Goal: Check status: Check status

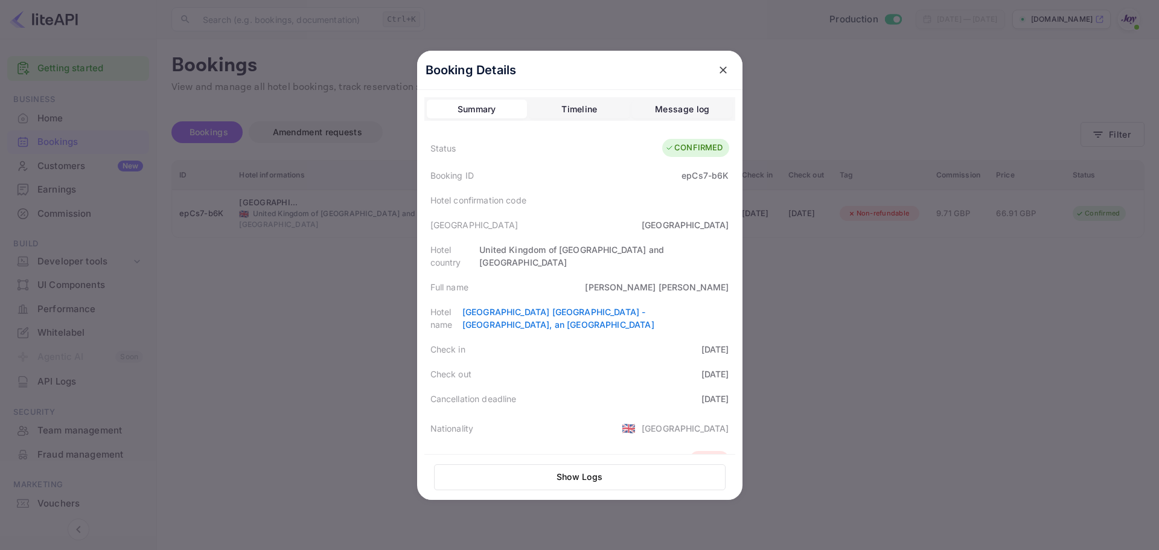
scroll to position [270, 0]
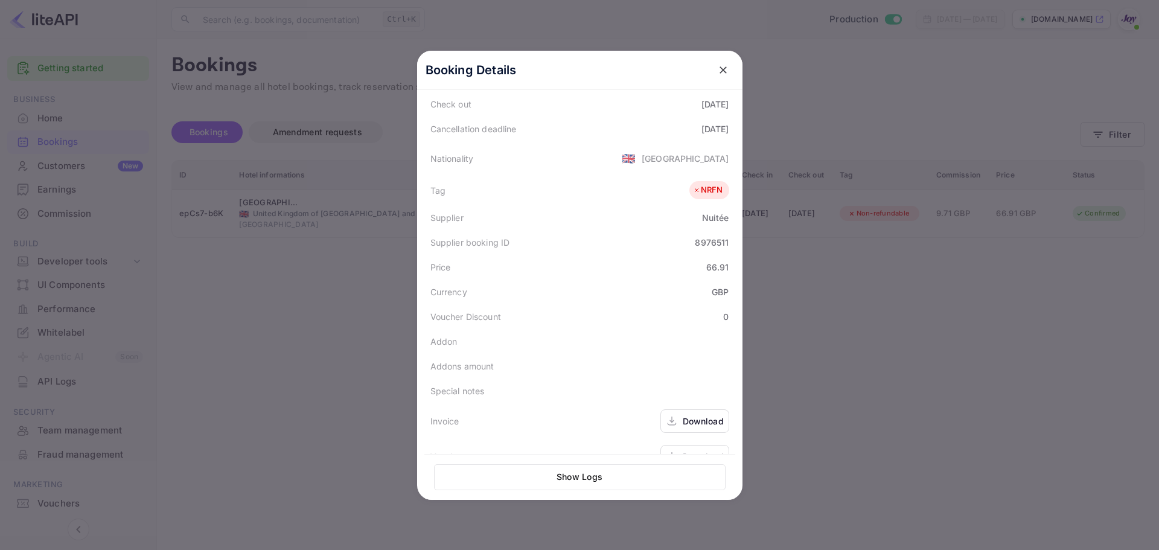
click at [336, 165] on div at bounding box center [579, 275] width 1159 height 550
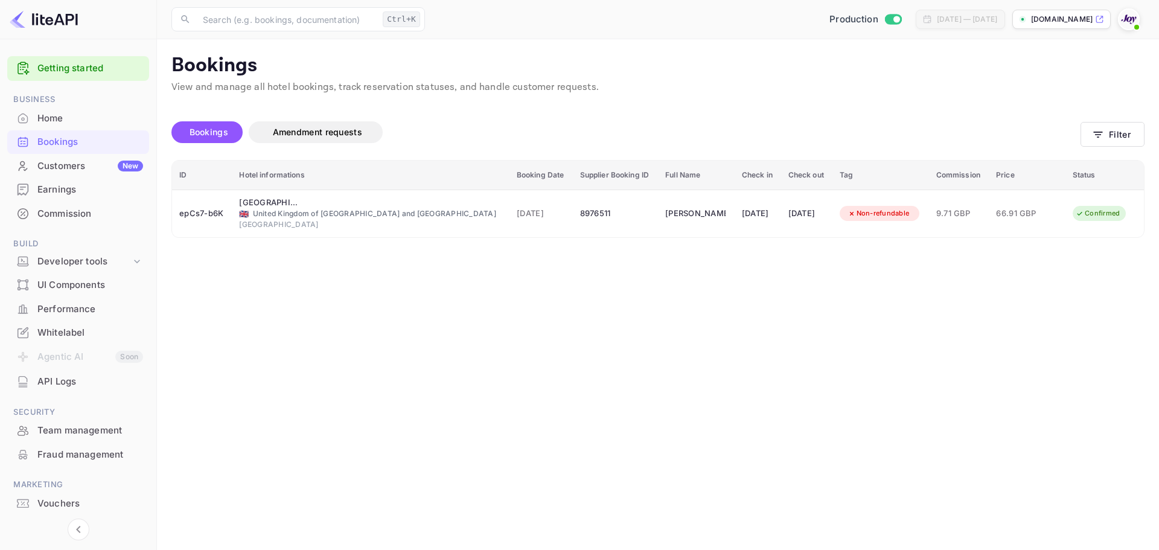
click at [100, 142] on div "Bookings" at bounding box center [90, 142] width 106 height 14
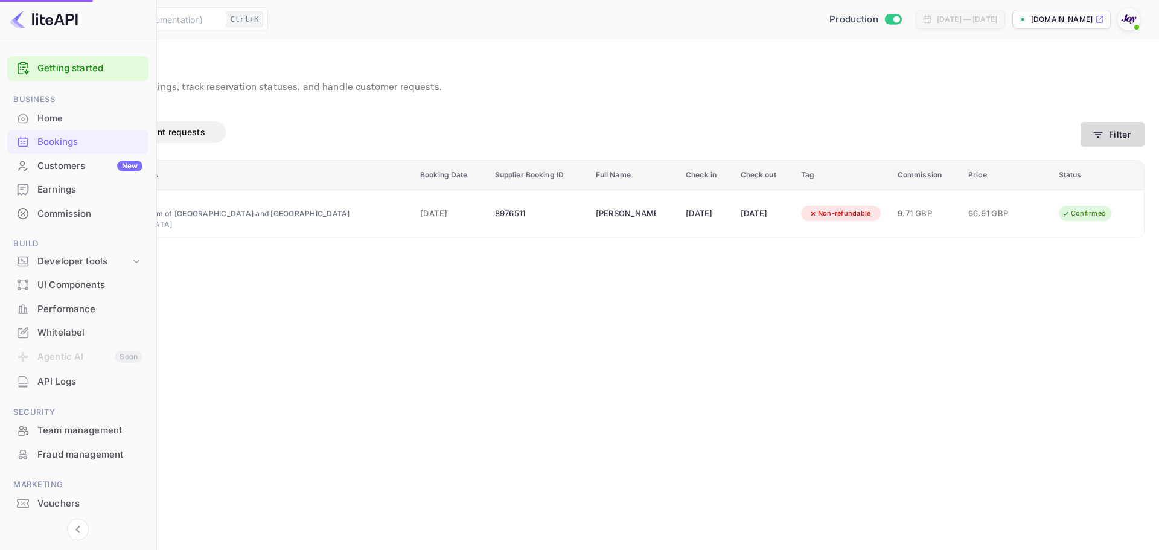
click at [1112, 136] on button "Filter" at bounding box center [1112, 134] width 64 height 25
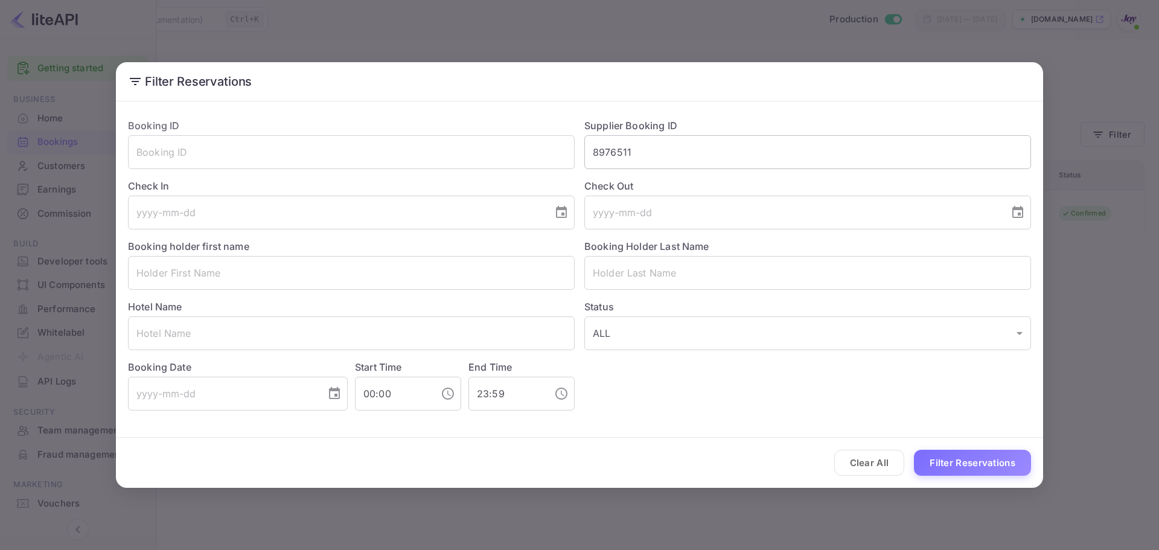
click at [649, 158] on input "8976511" at bounding box center [807, 152] width 447 height 34
paste input "7056053"
type input "7056053"
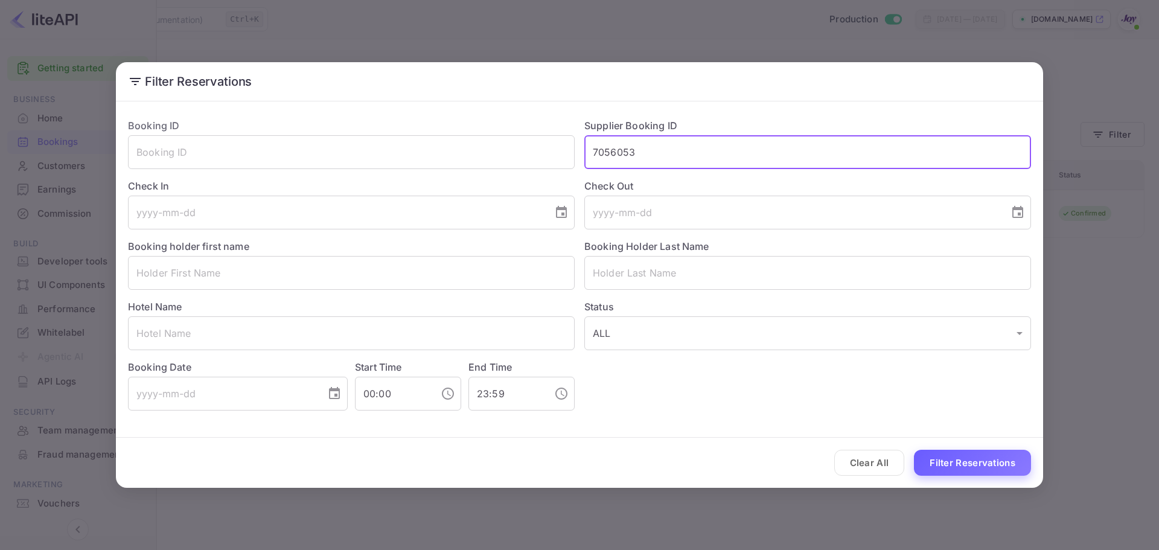
click at [967, 467] on button "Filter Reservations" at bounding box center [972, 463] width 117 height 26
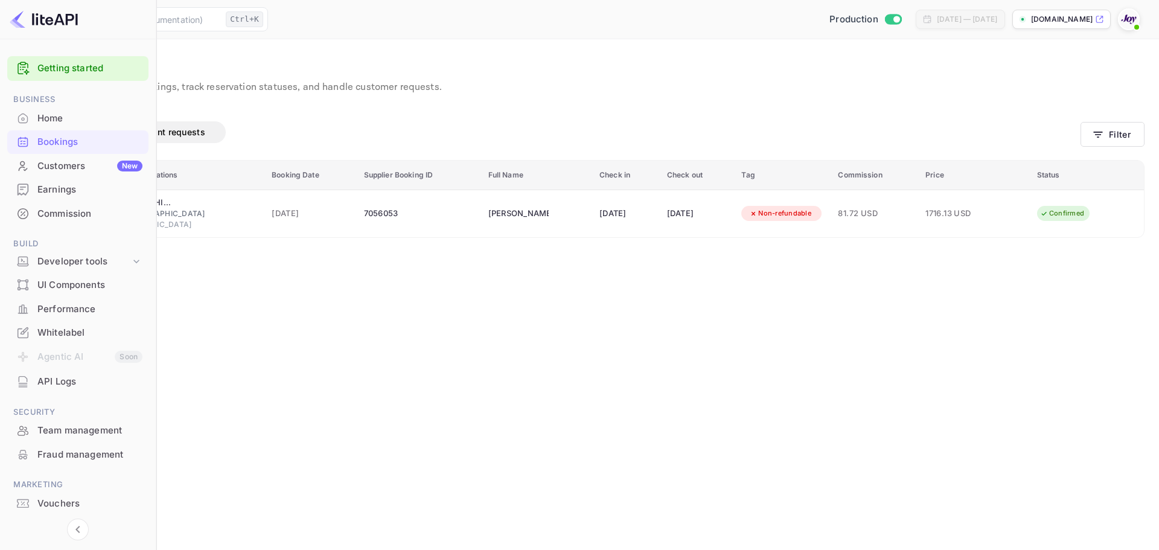
click at [1073, 133] on div "Bookings Amendment requests" at bounding box center [547, 132] width 1066 height 22
click at [1088, 133] on button "Filter" at bounding box center [1112, 134] width 64 height 25
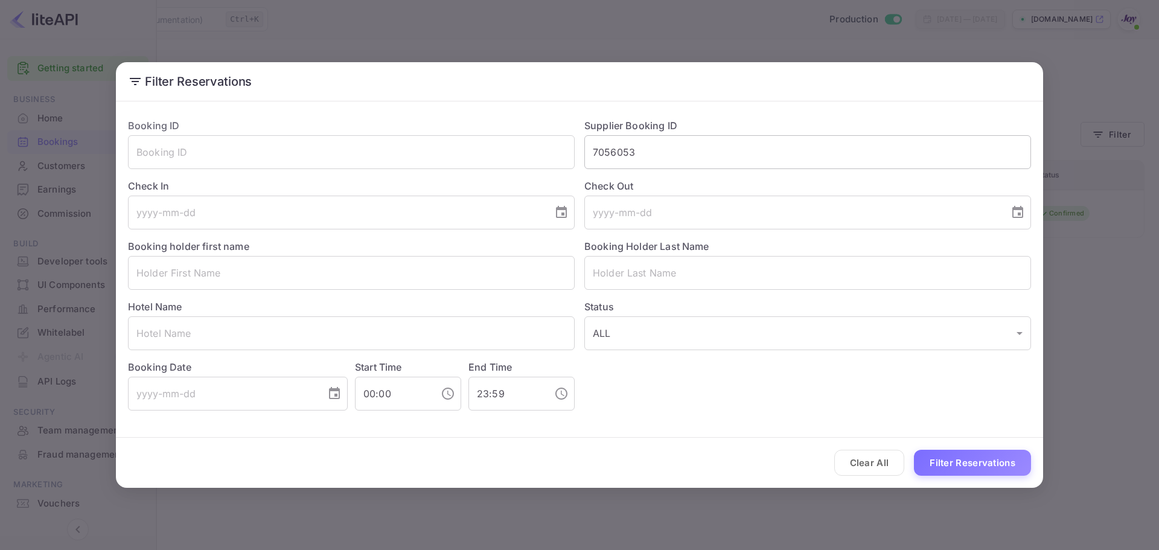
click at [655, 155] on input "7056053" at bounding box center [807, 152] width 447 height 34
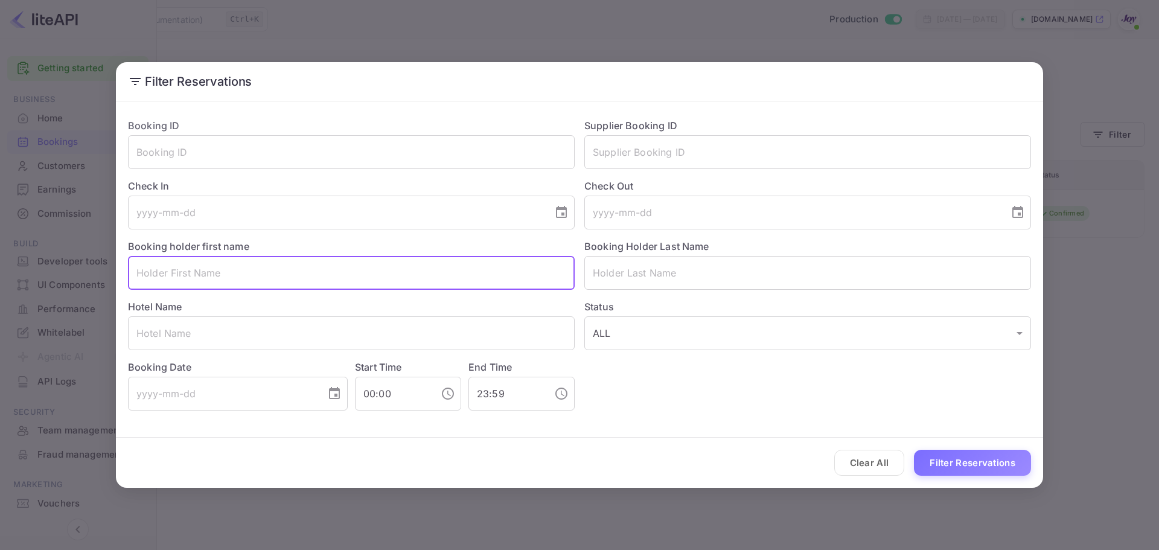
click at [274, 281] on input "text" at bounding box center [351, 273] width 447 height 34
paste input "[PERSON_NAME]"
click at [196, 269] on input "[PERSON_NAME]" at bounding box center [351, 273] width 447 height 34
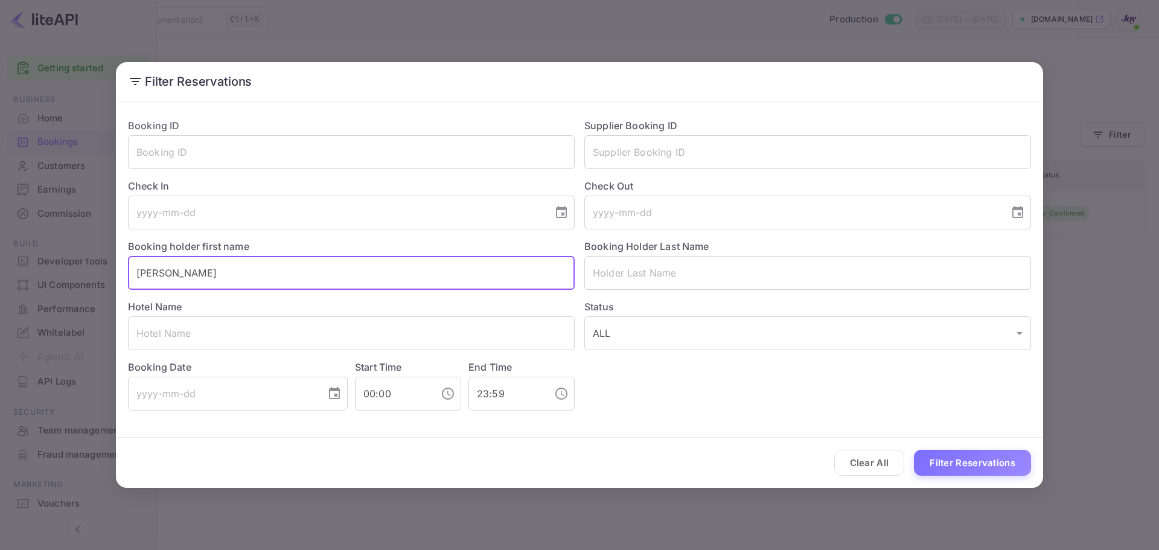
click at [193, 270] on input "[PERSON_NAME]" at bounding box center [351, 273] width 447 height 34
drag, startPoint x: 178, startPoint y: 270, endPoint x: 238, endPoint y: 281, distance: 60.7
click at [238, 281] on input "[PERSON_NAME]" at bounding box center [351, 273] width 447 height 34
type input "[PERSON_NAME]"
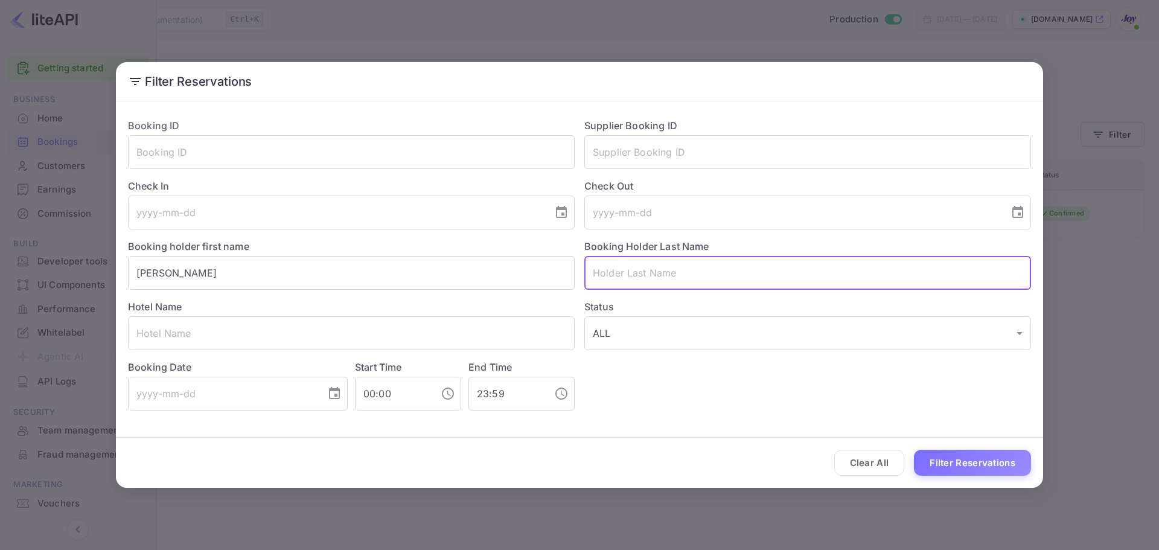
click at [642, 264] on input "text" at bounding box center [807, 273] width 447 height 34
paste input "[PERSON_NAME]"
type input "[PERSON_NAME]"
click at [383, 281] on input "[PERSON_NAME]" at bounding box center [351, 273] width 447 height 34
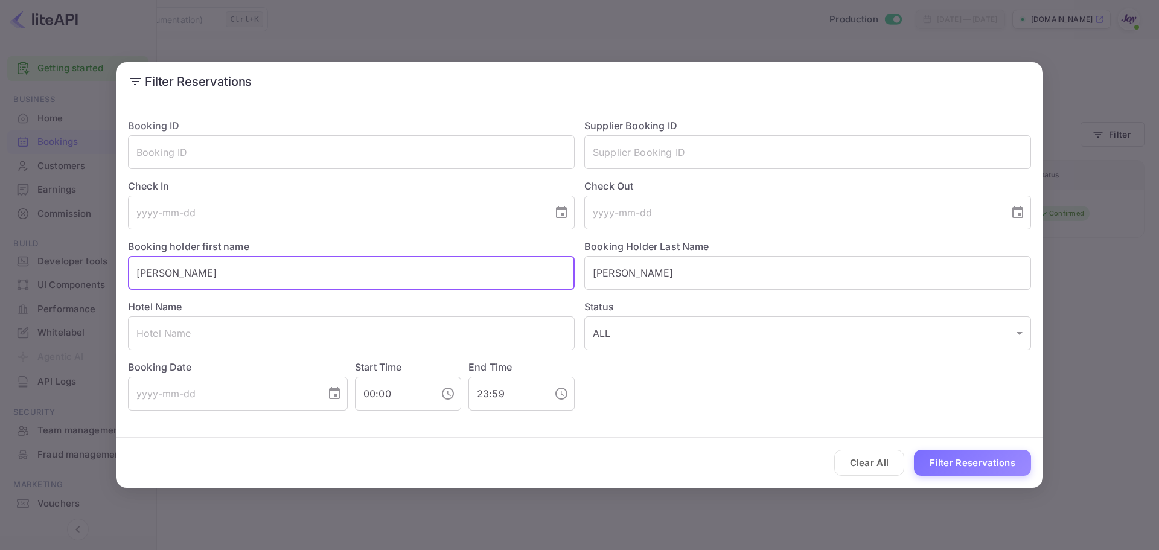
click at [383, 281] on input "[PERSON_NAME]" at bounding box center [351, 273] width 447 height 34
type input "[PERSON_NAME]"
click at [754, 266] on input "[PERSON_NAME]" at bounding box center [807, 273] width 447 height 34
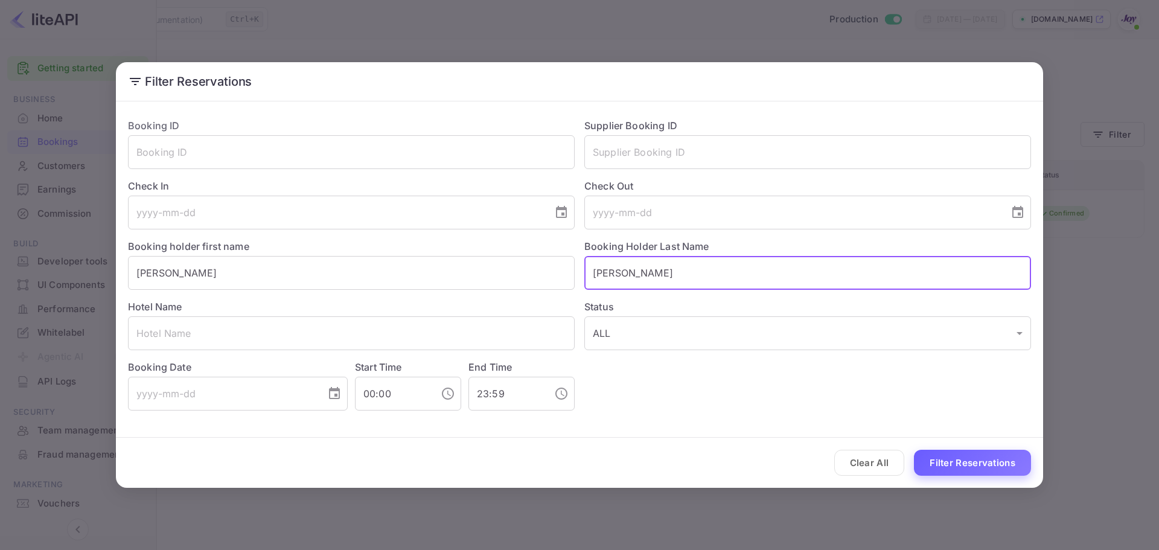
click at [1014, 458] on button "Filter Reservations" at bounding box center [972, 463] width 117 height 26
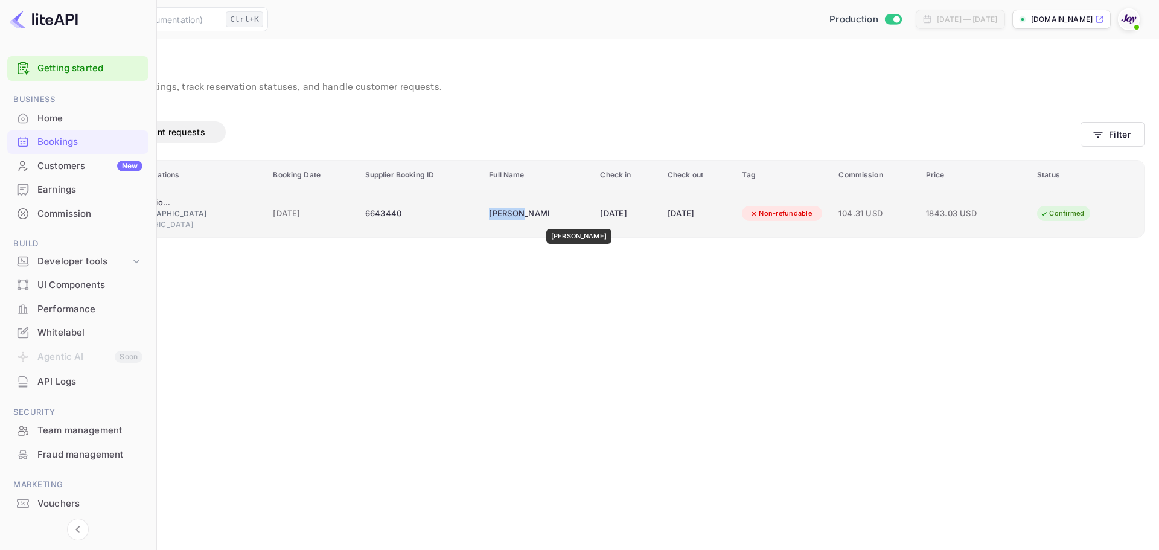
copy div "[PERSON_NAME]"
drag, startPoint x: 542, startPoint y: 215, endPoint x: 576, endPoint y: 220, distance: 34.1
click at [576, 220] on td "[PERSON_NAME]" at bounding box center [537, 213] width 111 height 48
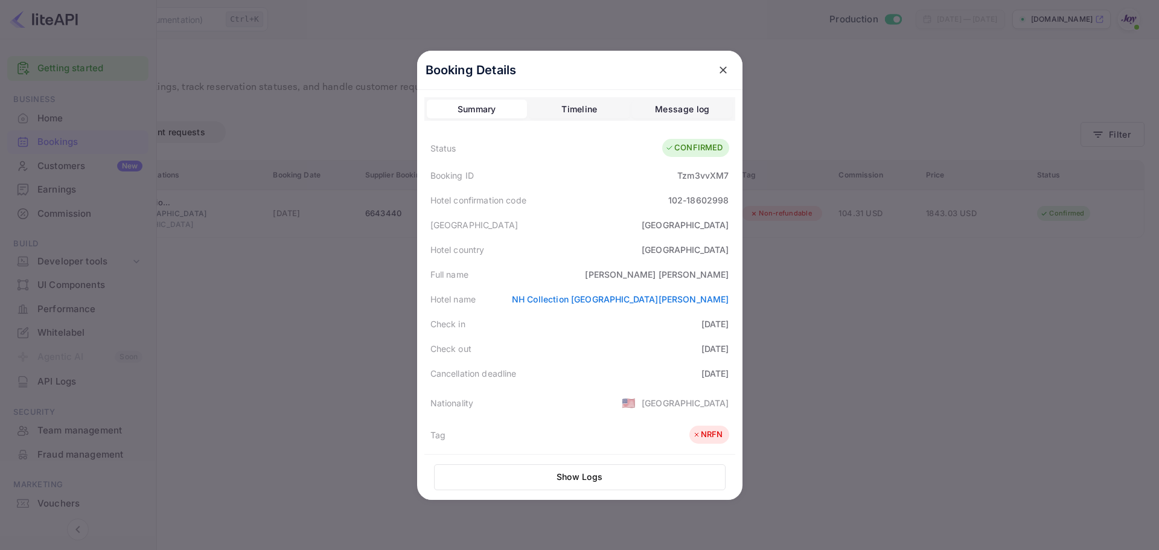
click at [286, 365] on div at bounding box center [579, 275] width 1159 height 550
